Goal: Navigation & Orientation: Find specific page/section

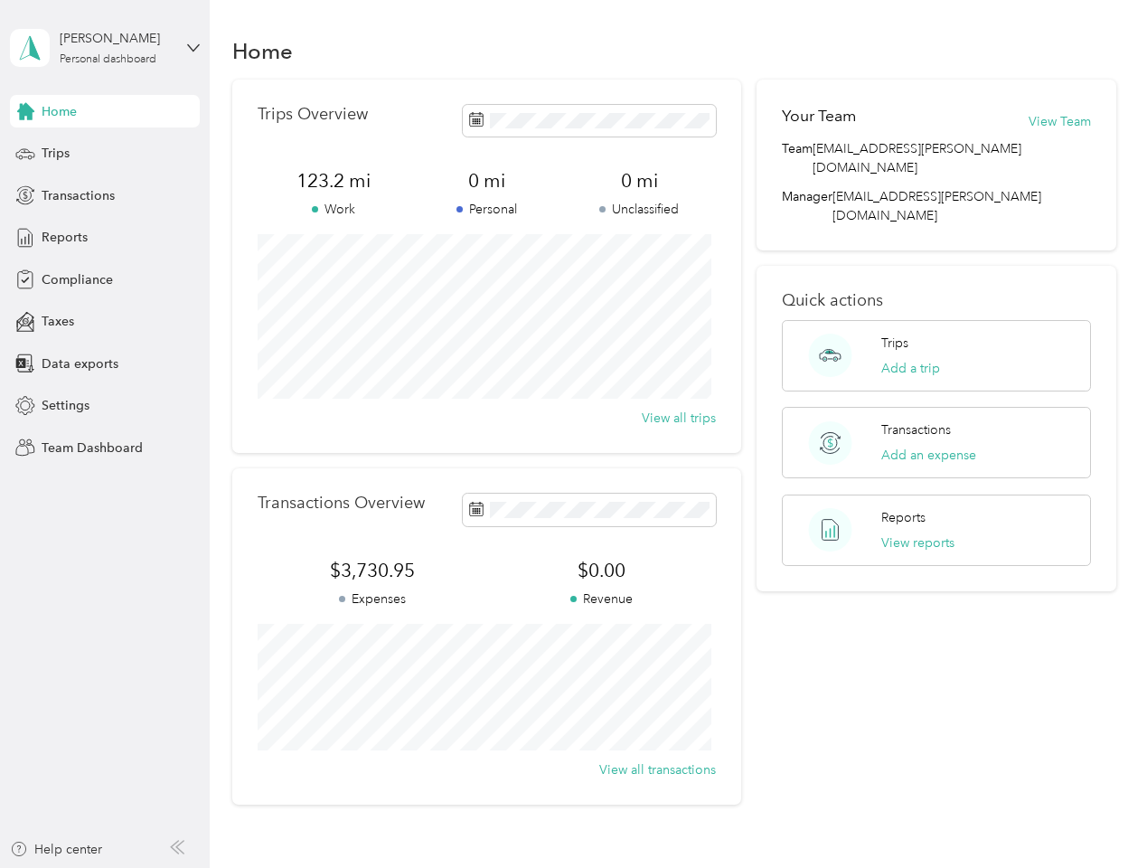
click at [573, 434] on div "Trips Overview 123.2 mi Work 0 mi Personal 0 mi Unclassified View all trips" at bounding box center [486, 266] width 509 height 373
click at [105, 48] on div "[PERSON_NAME]" at bounding box center [116, 38] width 113 height 19
click at [105, 111] on div "You’re signed in as [EMAIL_ADDRESS][PERSON_NAME][DOMAIN_NAME] Team dashboard Pe…" at bounding box center [251, 158] width 483 height 184
click at [25, 111] on div "You’re signed in as [EMAIL_ADDRESS][PERSON_NAME][DOMAIN_NAME] Team dashboard Pe…" at bounding box center [251, 158] width 483 height 184
click at [105, 154] on div "Trips" at bounding box center [105, 153] width 190 height 33
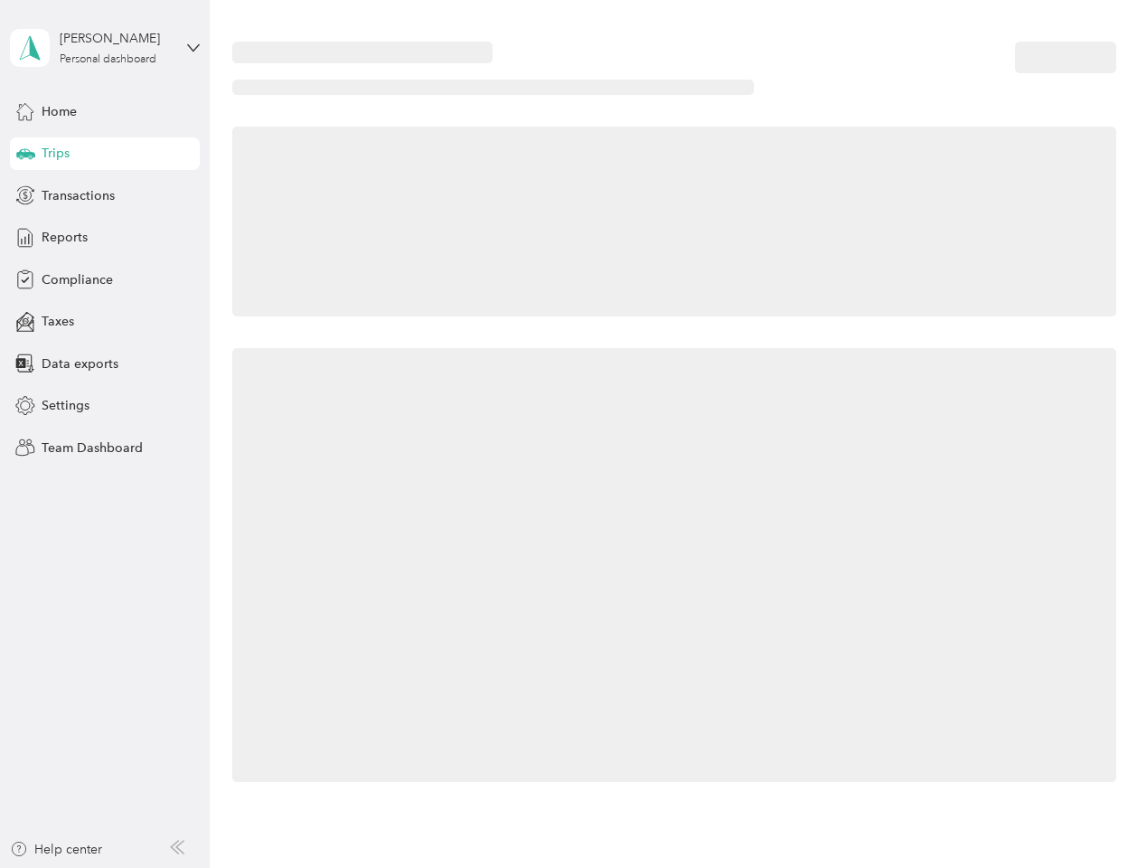
click at [25, 154] on icon at bounding box center [25, 152] width 19 height 9
click at [105, 195] on span "Transactions" at bounding box center [78, 195] width 73 height 19
click at [25, 195] on icon at bounding box center [25, 195] width 20 height 20
click at [105, 238] on div "Reports" at bounding box center [105, 237] width 190 height 33
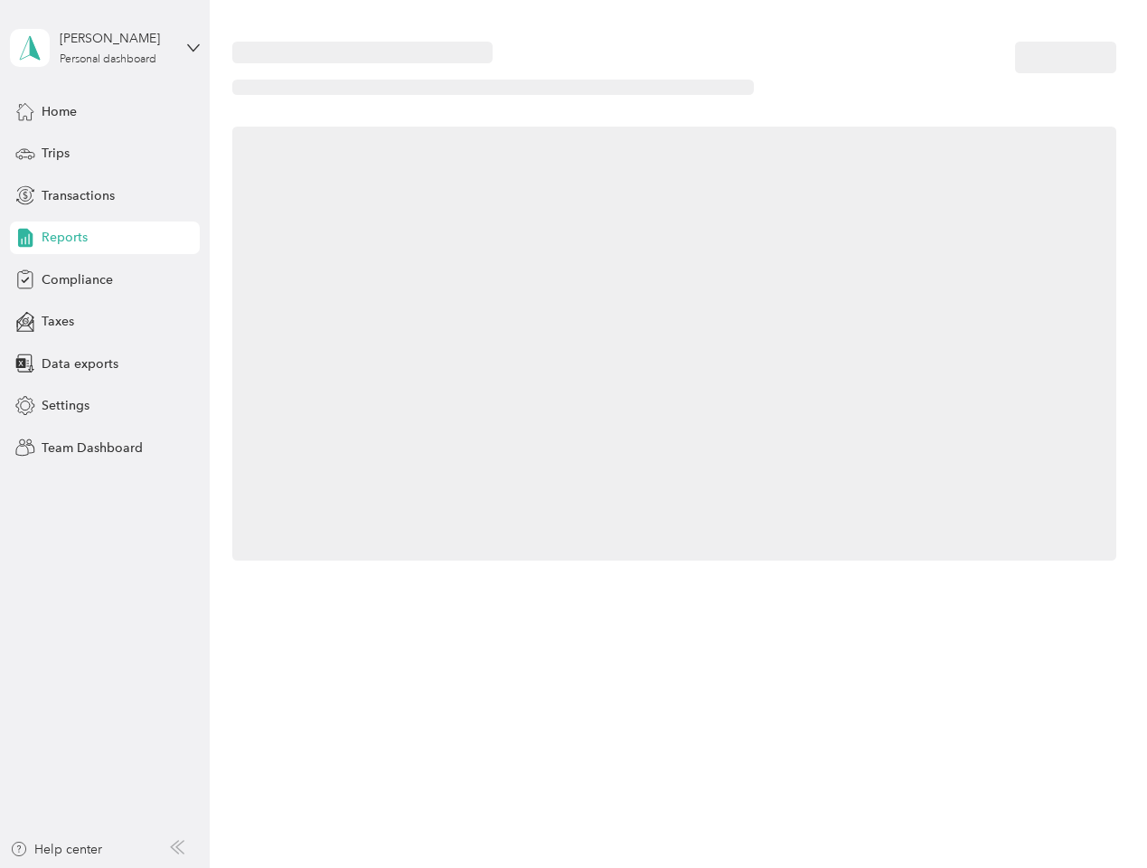
click at [25, 238] on icon at bounding box center [25, 238] width 20 height 20
